Goal: Information Seeking & Learning: Understand process/instructions

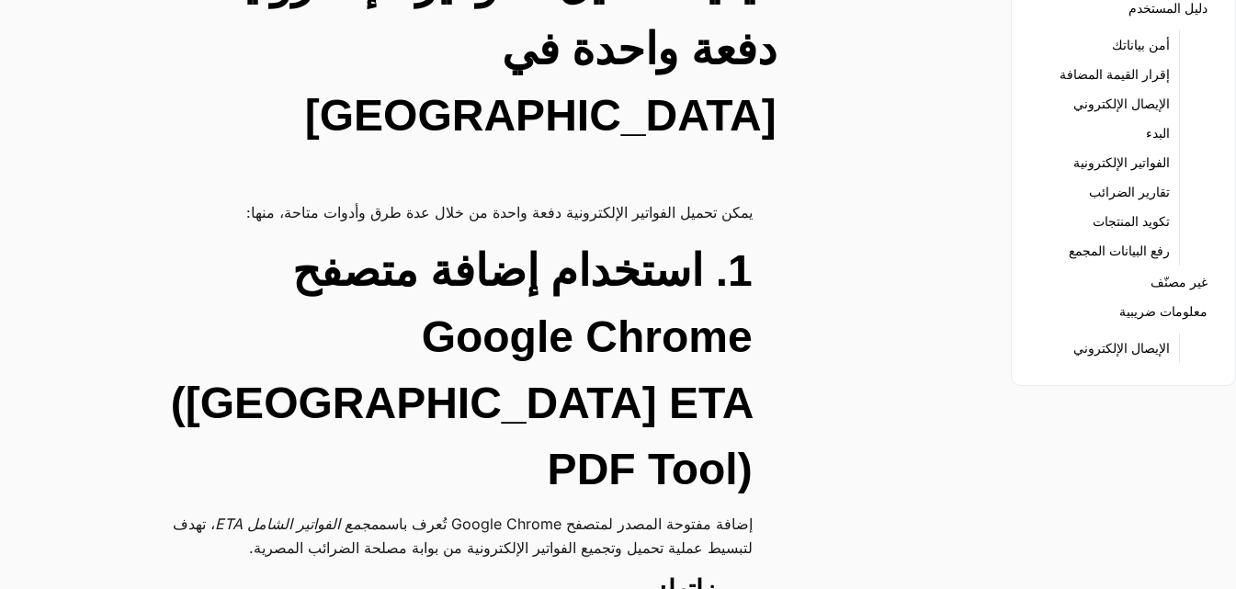
scroll to position [152, 0]
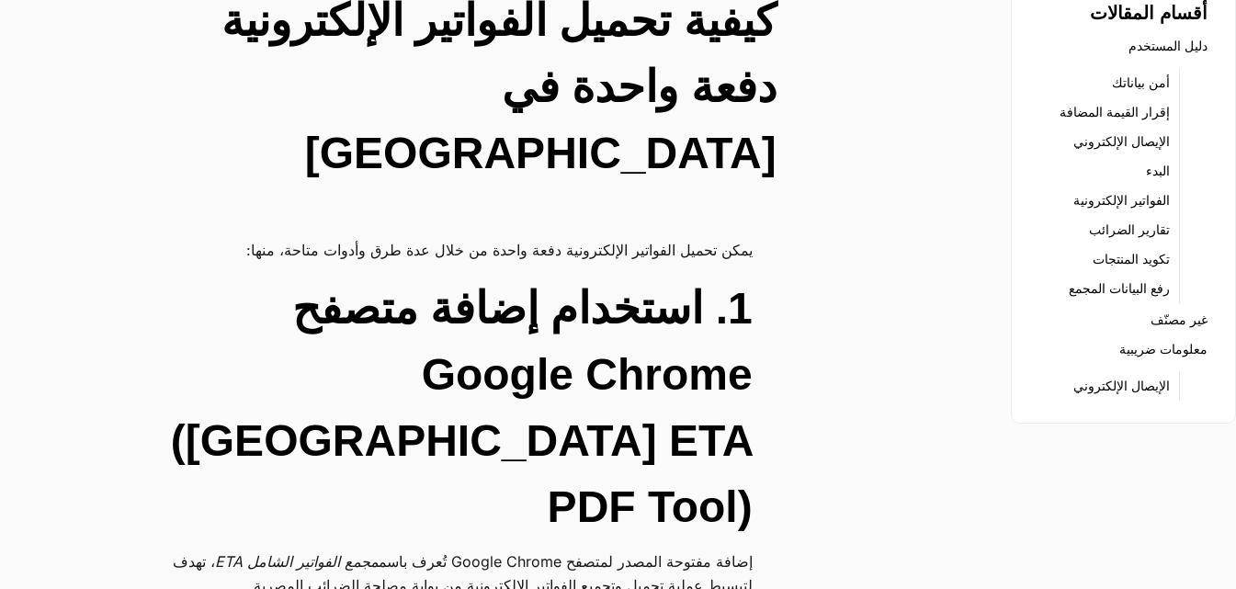
click at [1169, 48] on link "دليل المستخدم" at bounding box center [1167, 46] width 79 height 26
